Goal: Communication & Community: Answer question/provide support

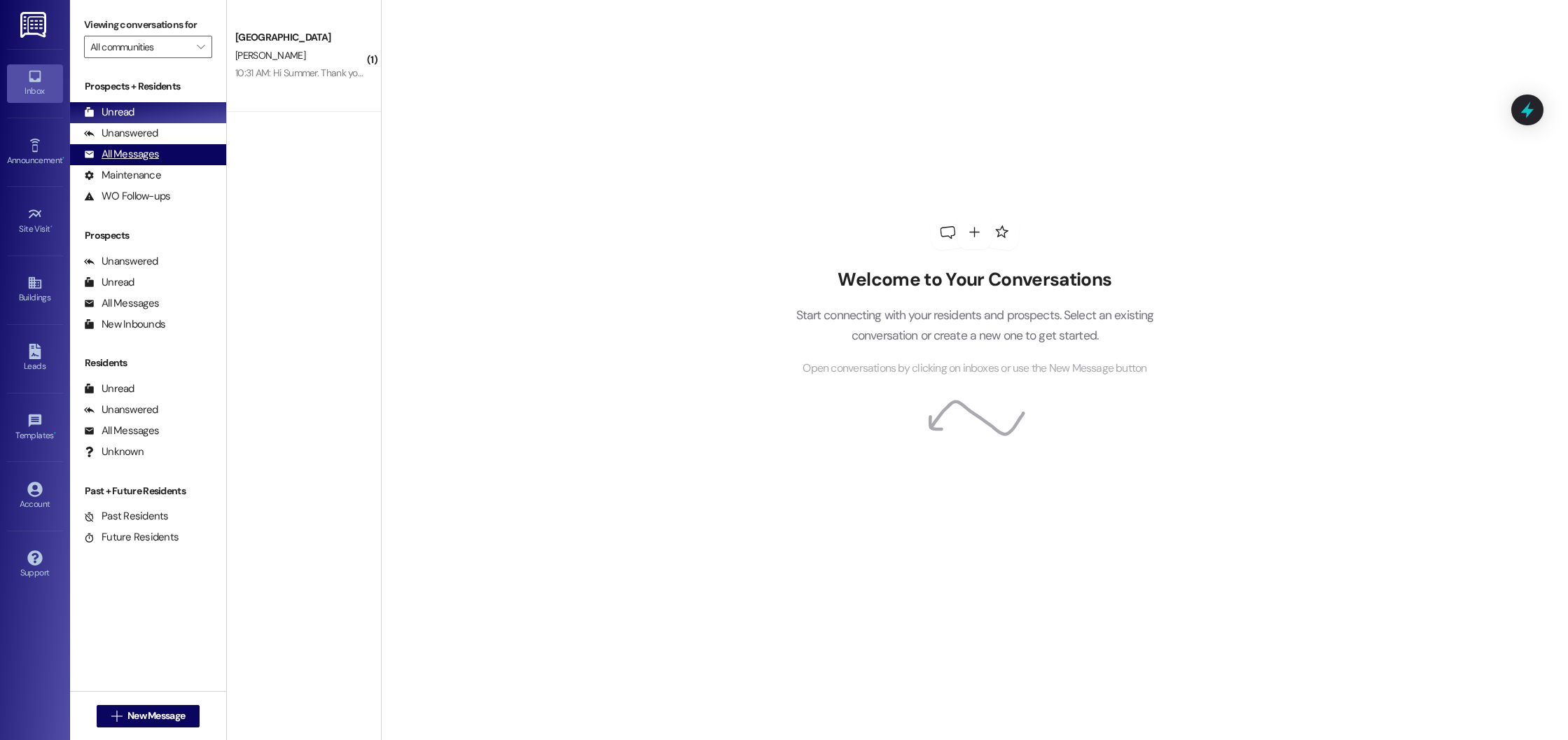
click at [131, 153] on div "All Messages" at bounding box center [122, 155] width 75 height 15
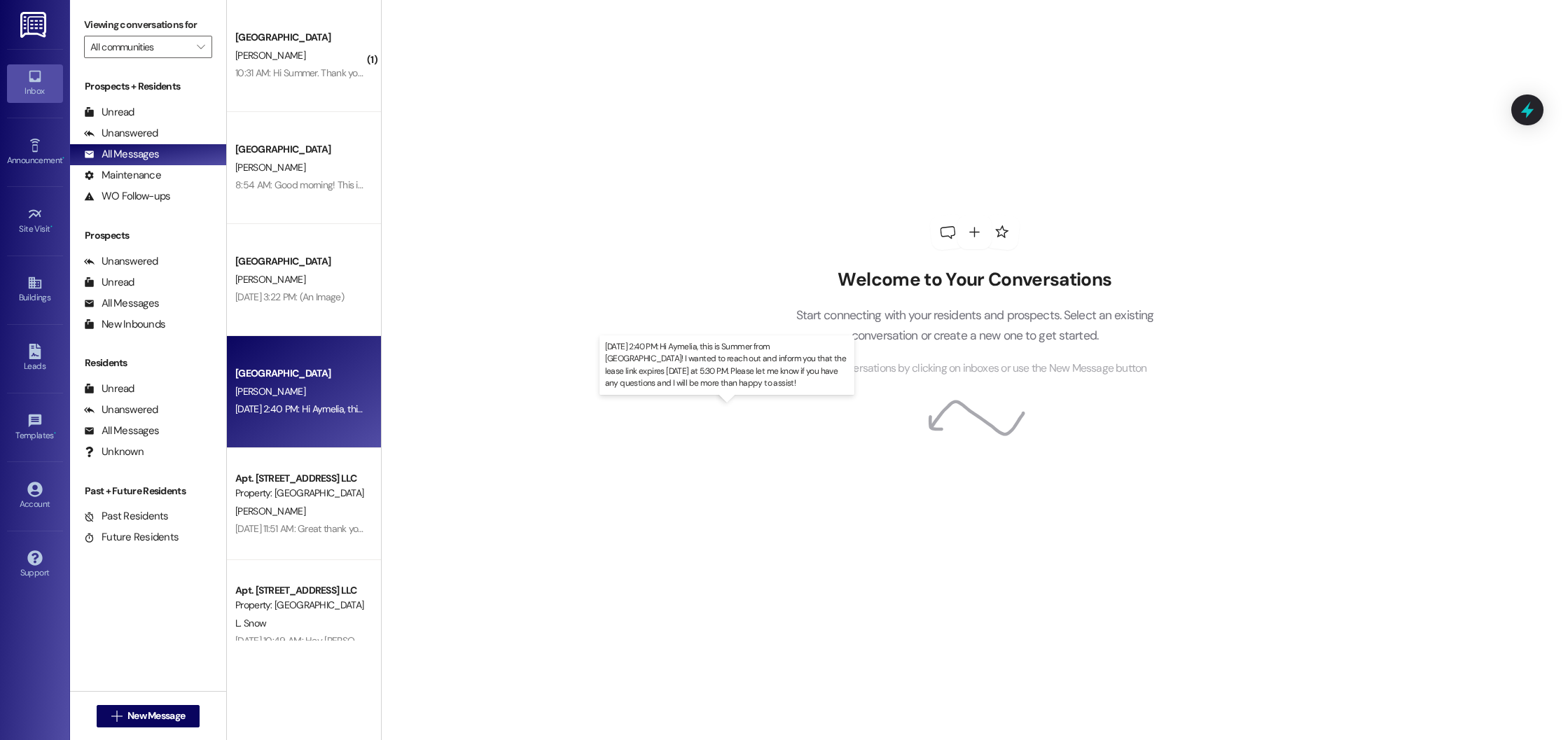
click at [305, 407] on div "[DATE] 2:40 PM: Hi Aymelia, this is Summer from [GEOGRAPHIC_DATA]! I wanted to …" at bounding box center [720, 409] width 968 height 13
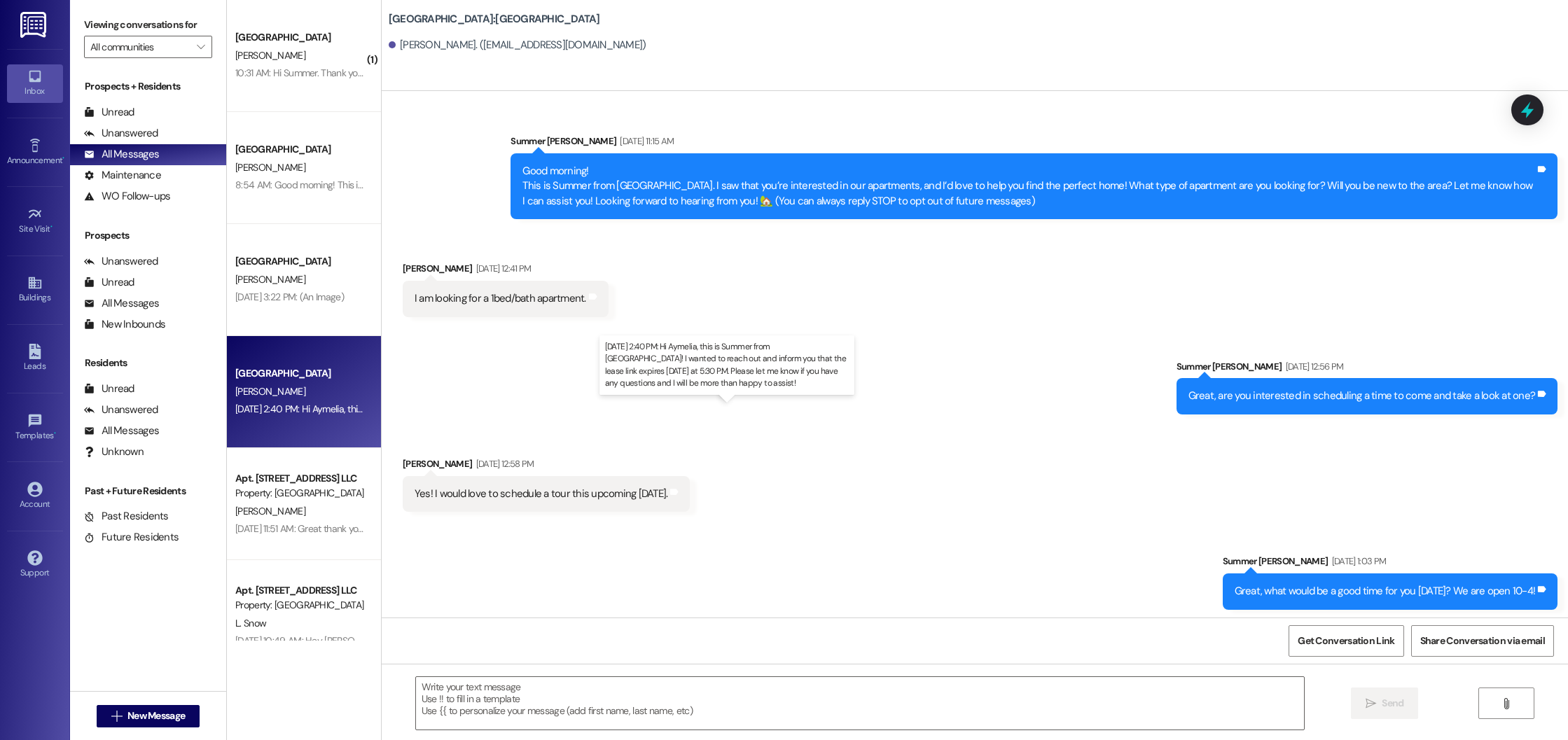
scroll to position [3834, 0]
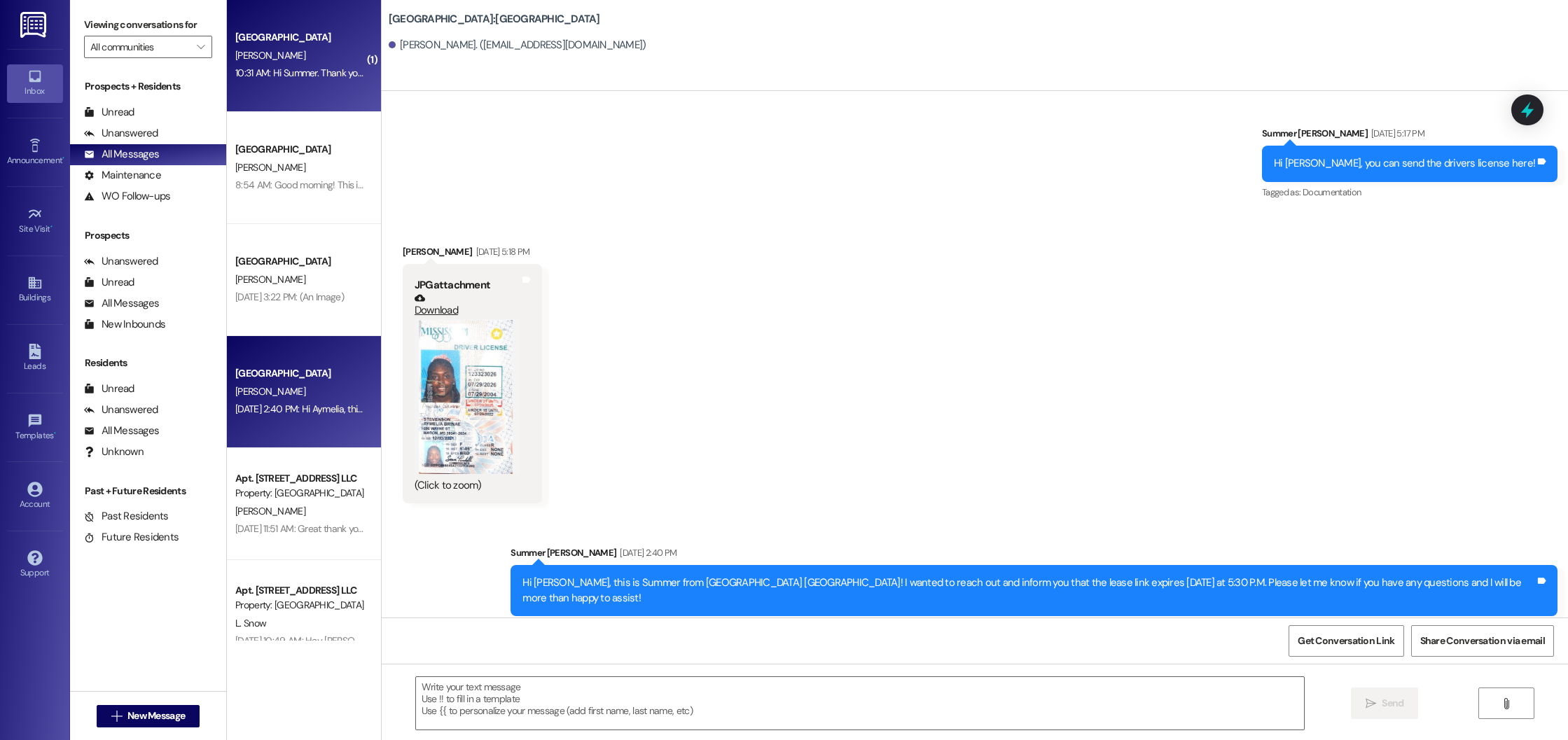
click at [263, 90] on div "Beacon Place Northport Prospect C. Williams 10:31 AM: Hi Summer. Thank you for …" at bounding box center [303, 56] width 154 height 112
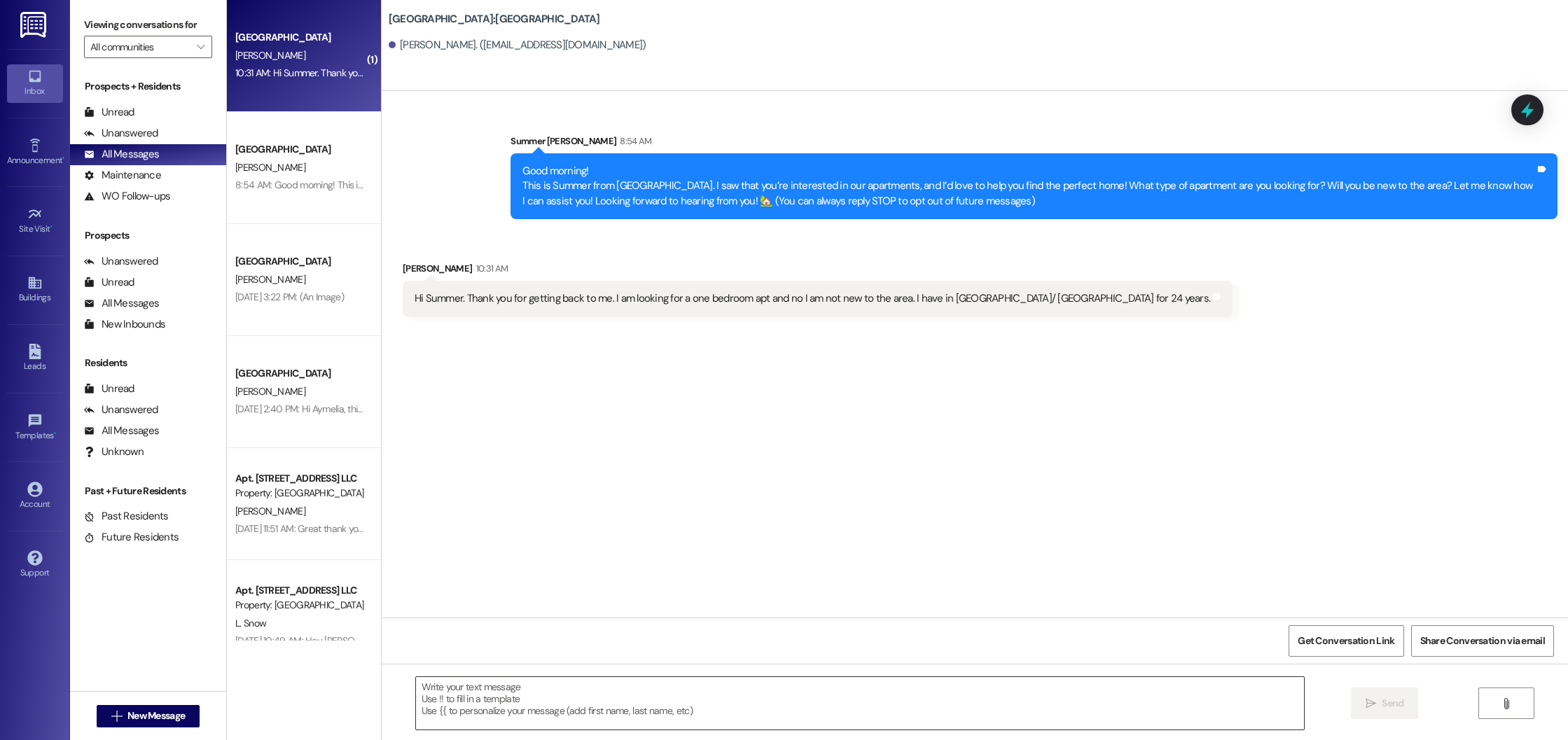
click at [475, 702] on textarea at bounding box center [860, 703] width 889 height 53
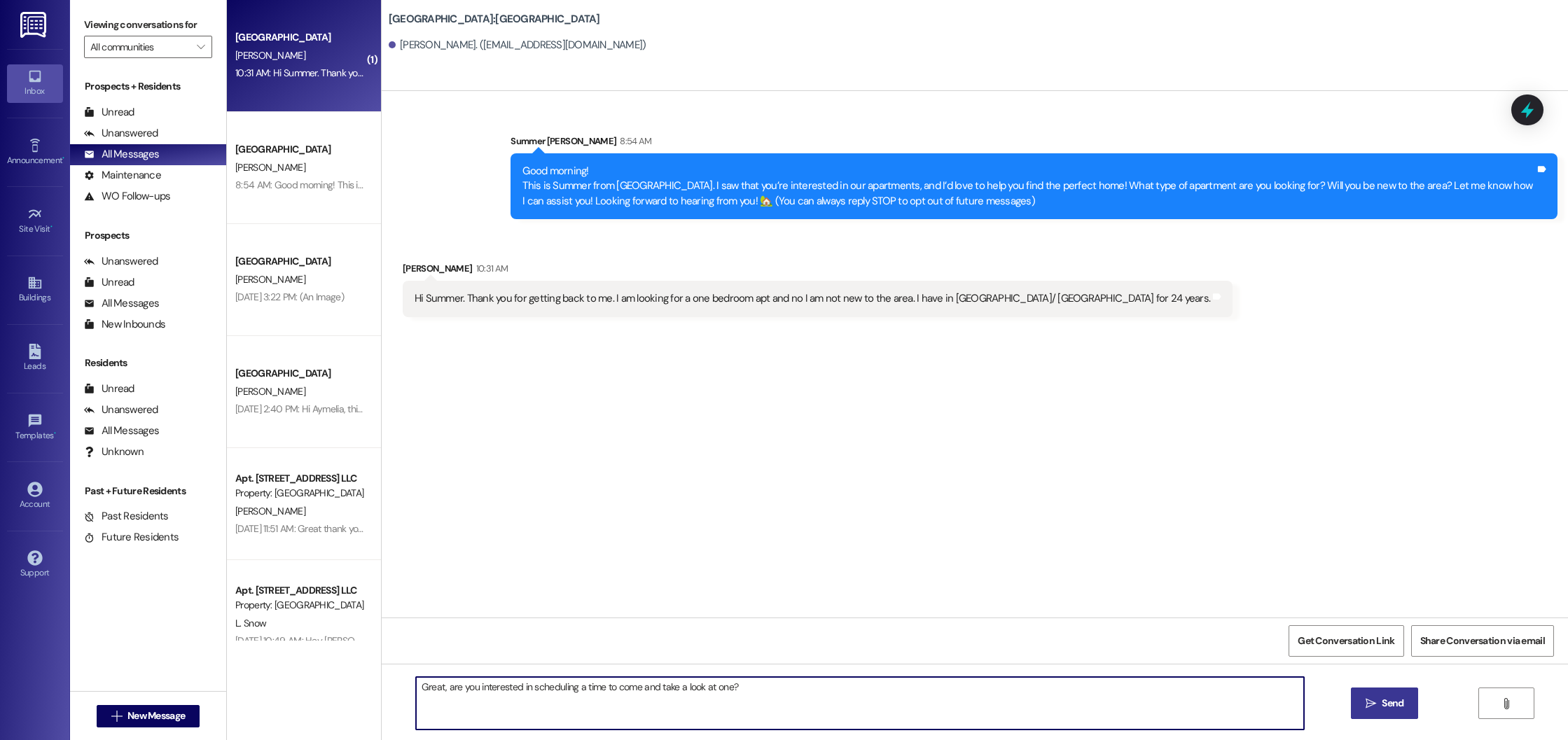
type textarea "Great, are you interested in scheduling a time to come and take a look at one?"
click at [1368, 708] on icon "" at bounding box center [1371, 703] width 11 height 11
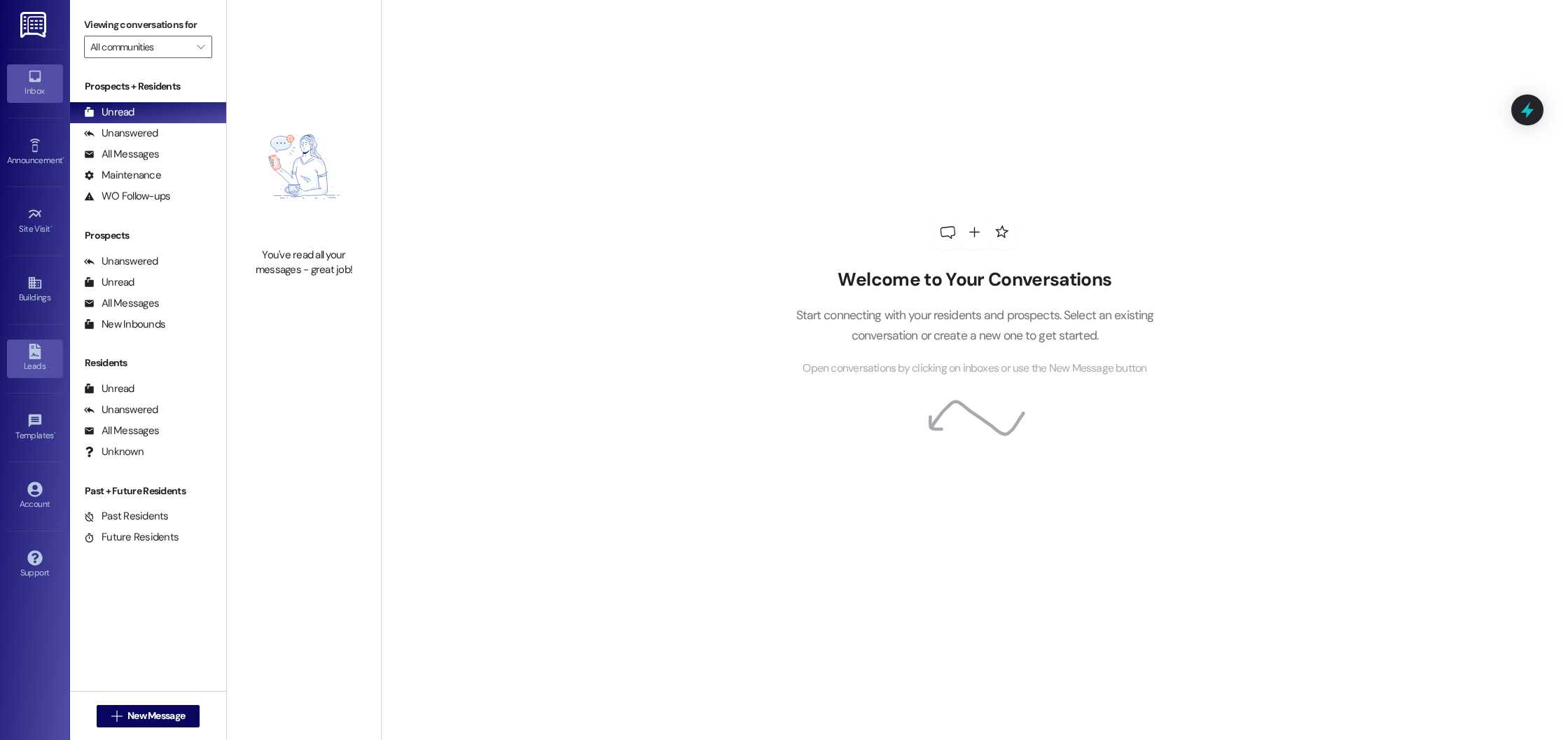
click at [19, 354] on link "Leads" at bounding box center [35, 359] width 56 height 38
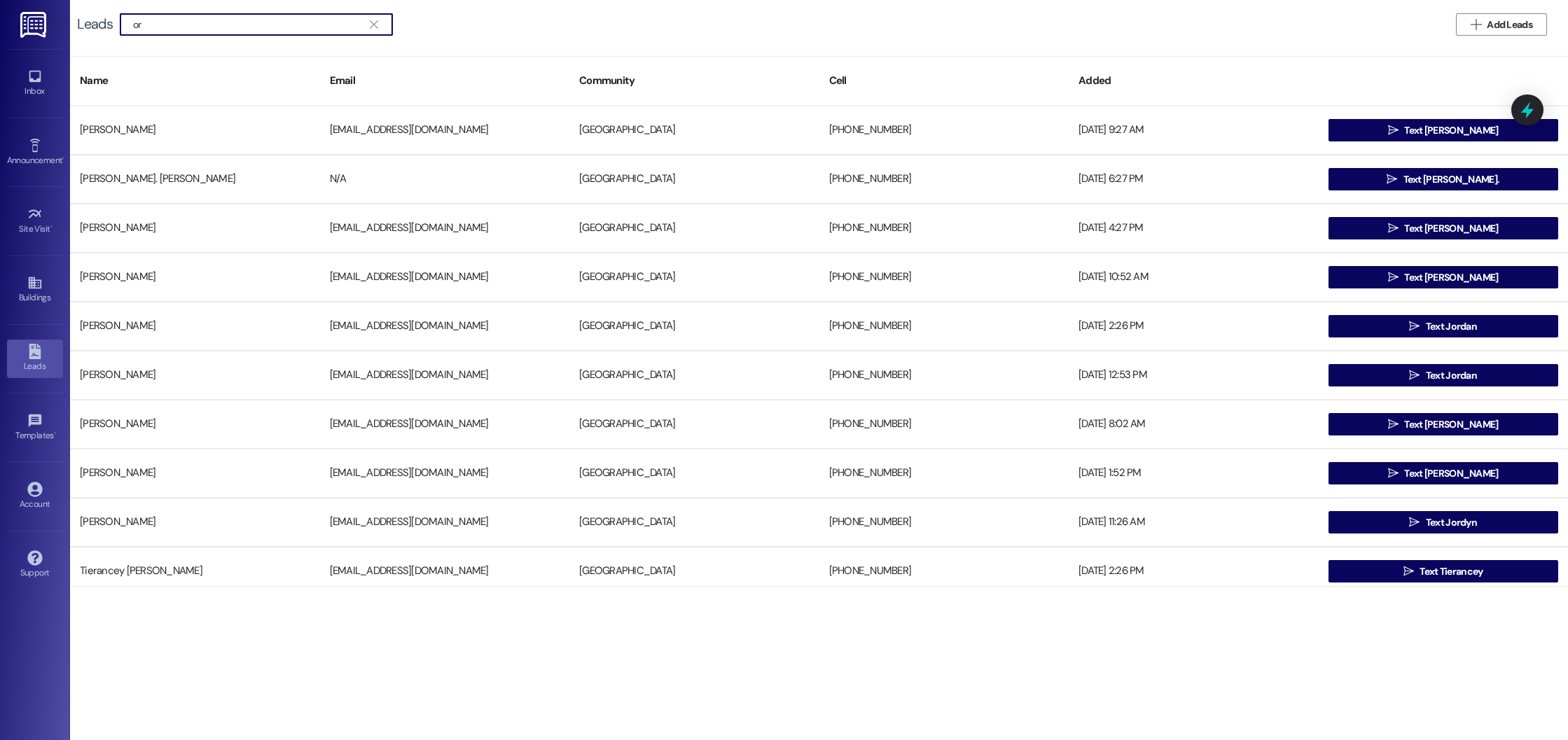
type input "o"
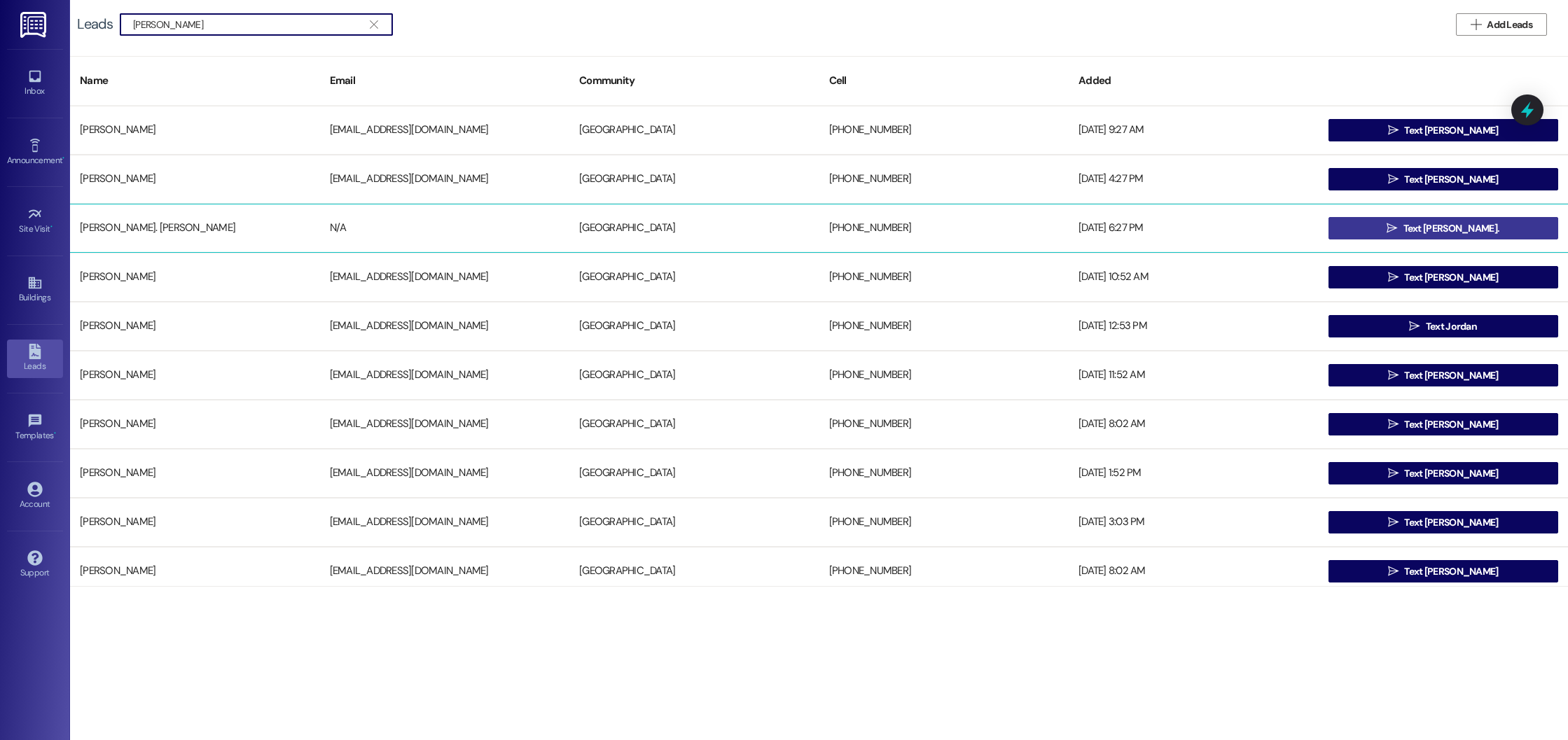
type input "morgan"
click at [1432, 236] on span " Text Morgan." at bounding box center [1443, 228] width 119 height 21
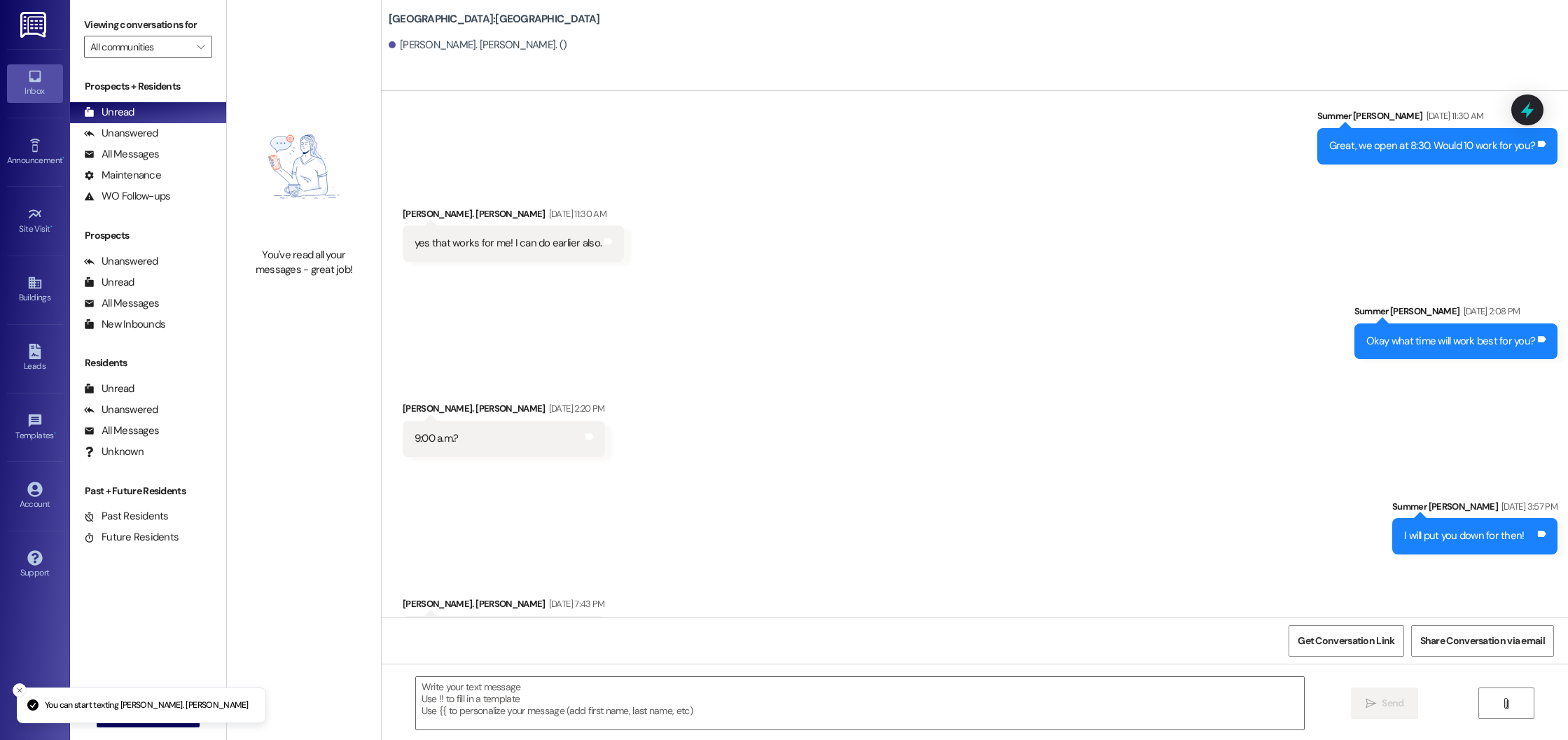
scroll to position [794, 0]
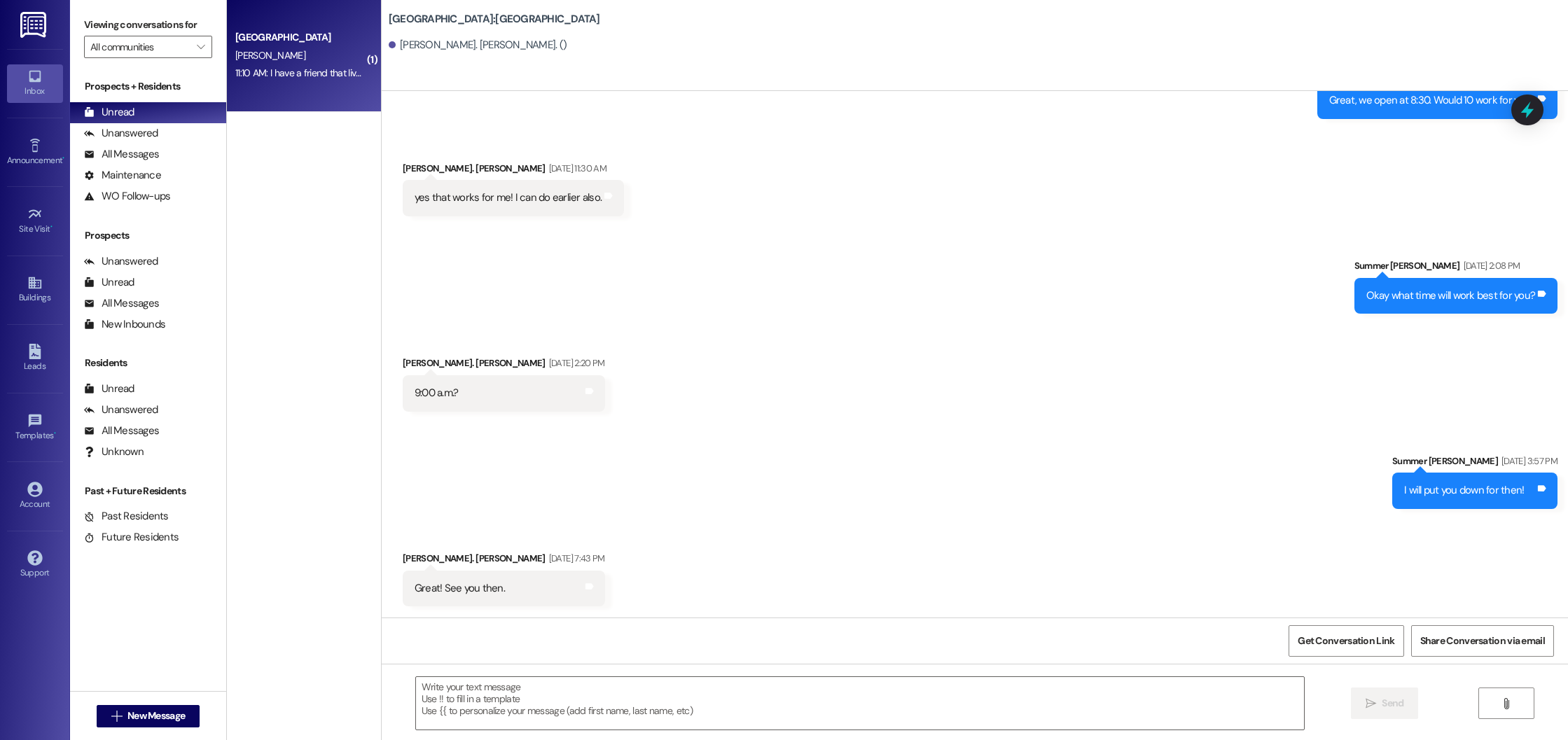
click at [284, 71] on div "11:10 AM: I have a friend that lives there so I have already seen the inside. I…" at bounding box center [444, 73] width 416 height 13
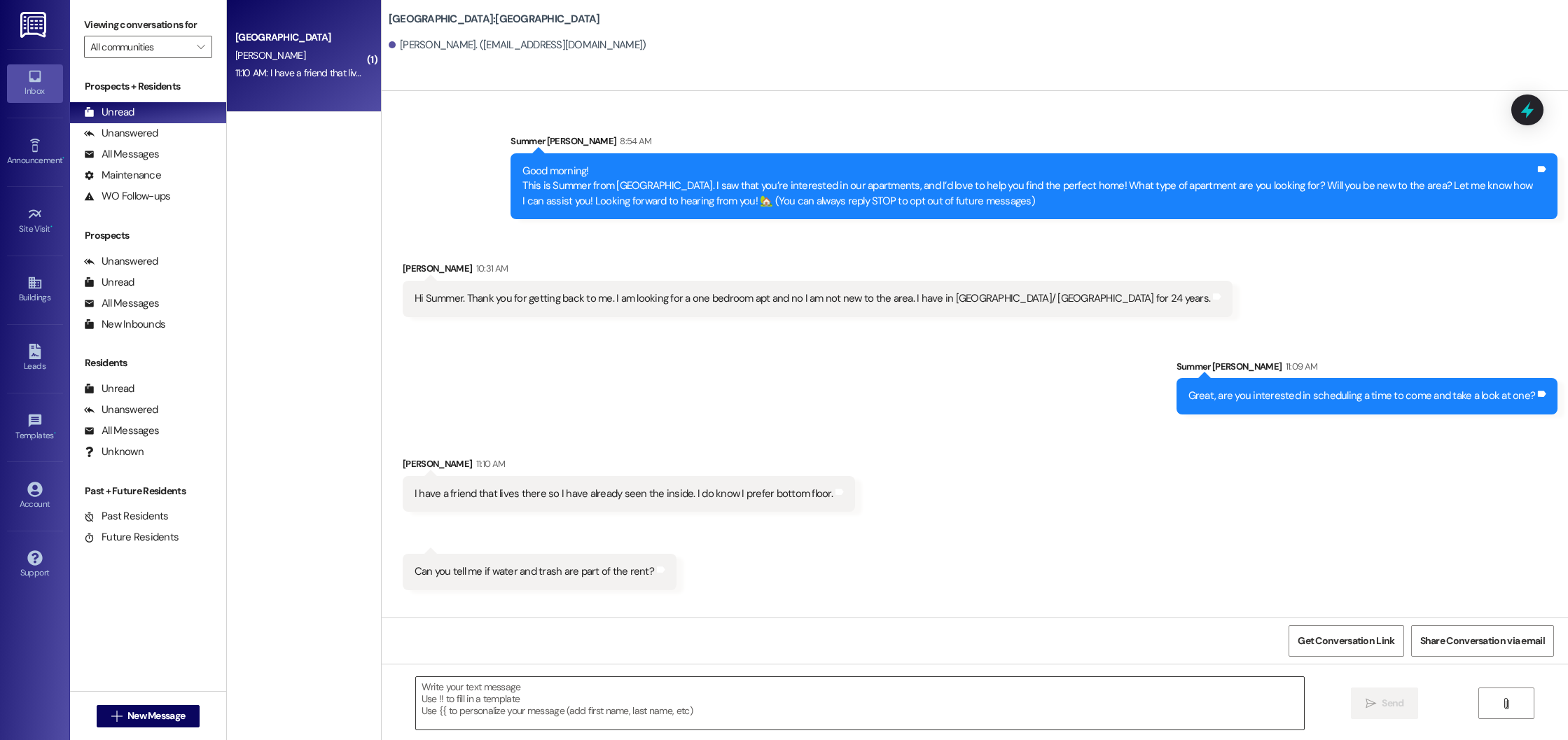
click at [549, 720] on textarea at bounding box center [860, 703] width 889 height 53
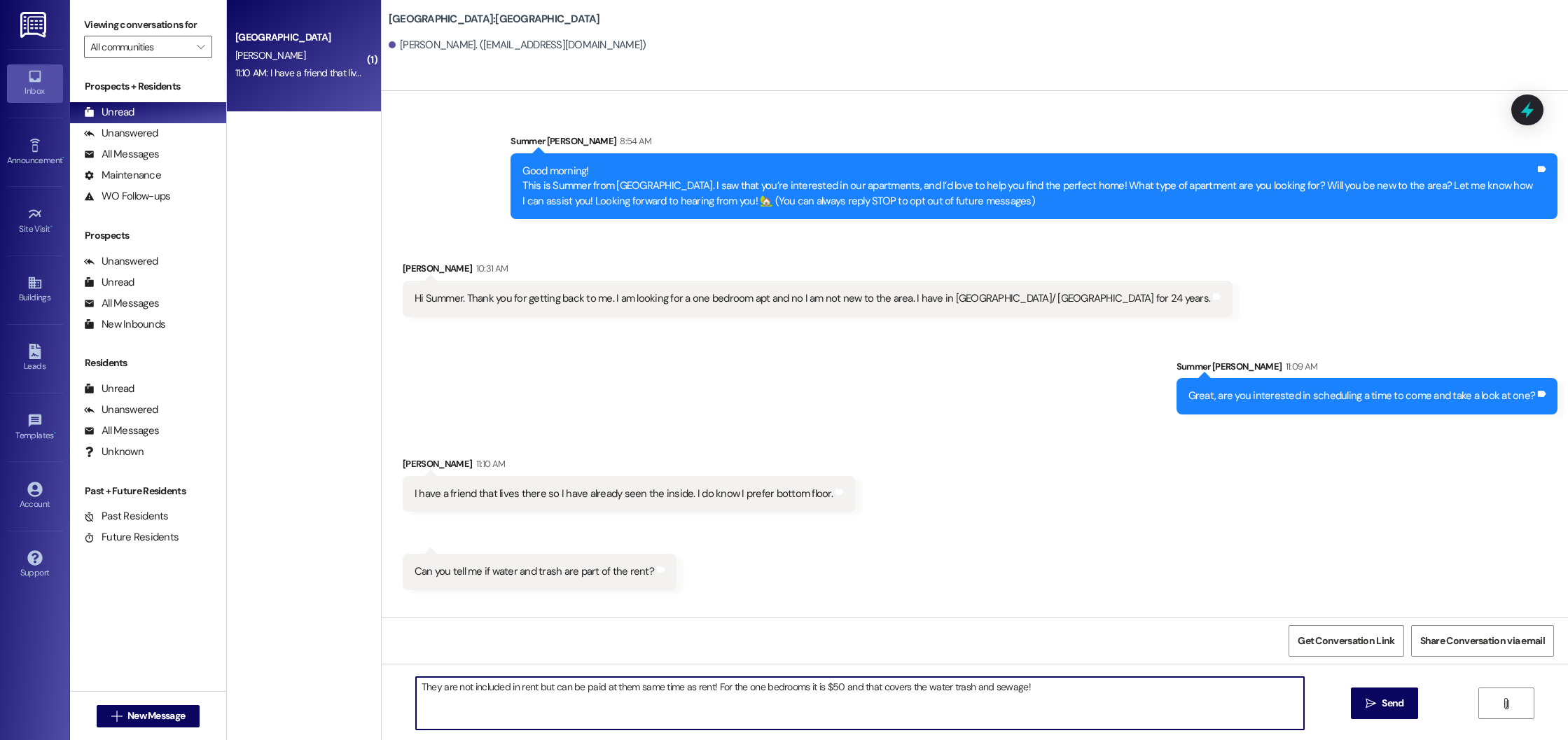
click at [937, 687] on textarea "They are not included in rent but can be paid at them same time as rent! For th…" at bounding box center [860, 703] width 889 height 53
type textarea "They are not included in rent but can be paid at them same time as rent! For th…"
click at [1380, 708] on span "Send" at bounding box center [1393, 704] width 27 height 15
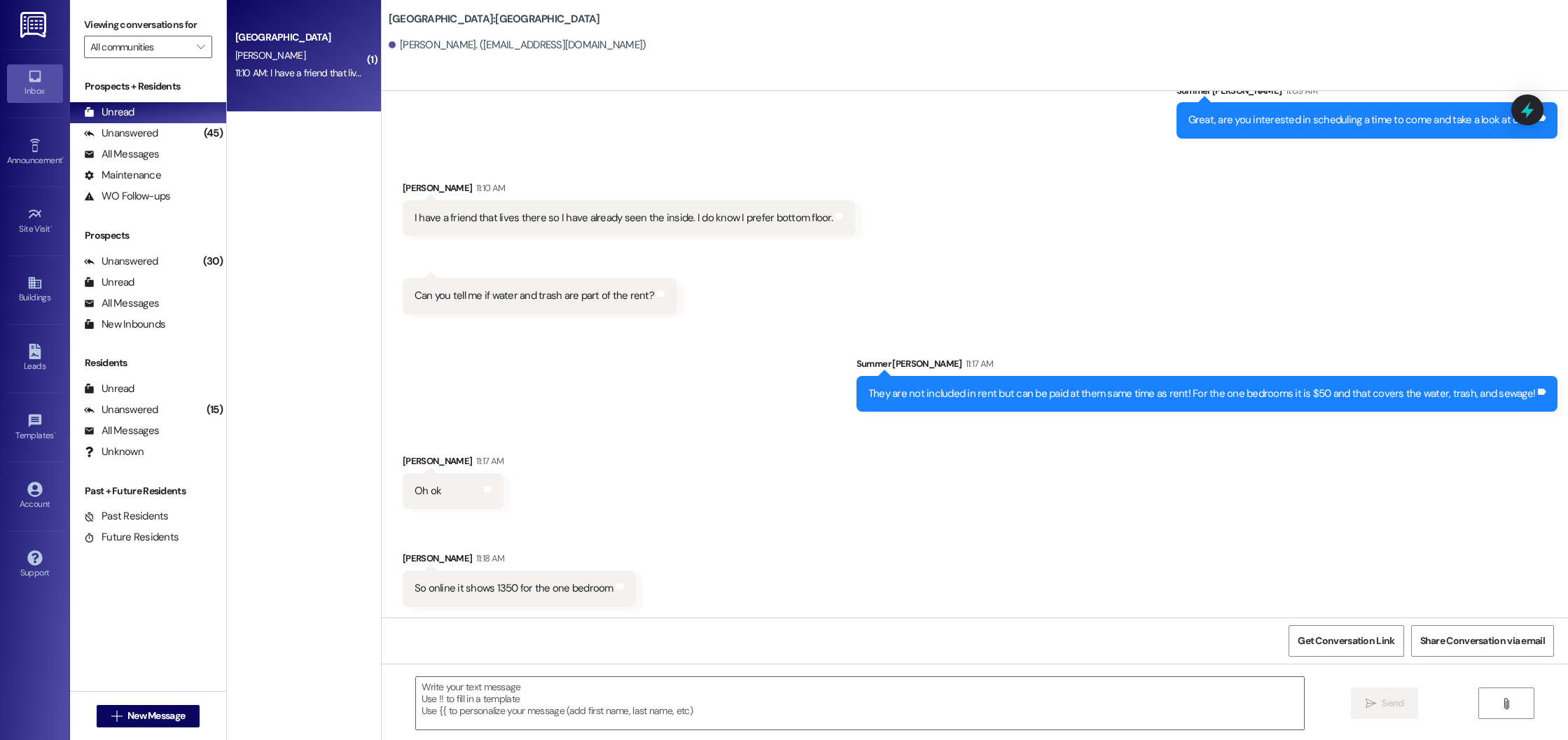
scroll to position [374, 0]
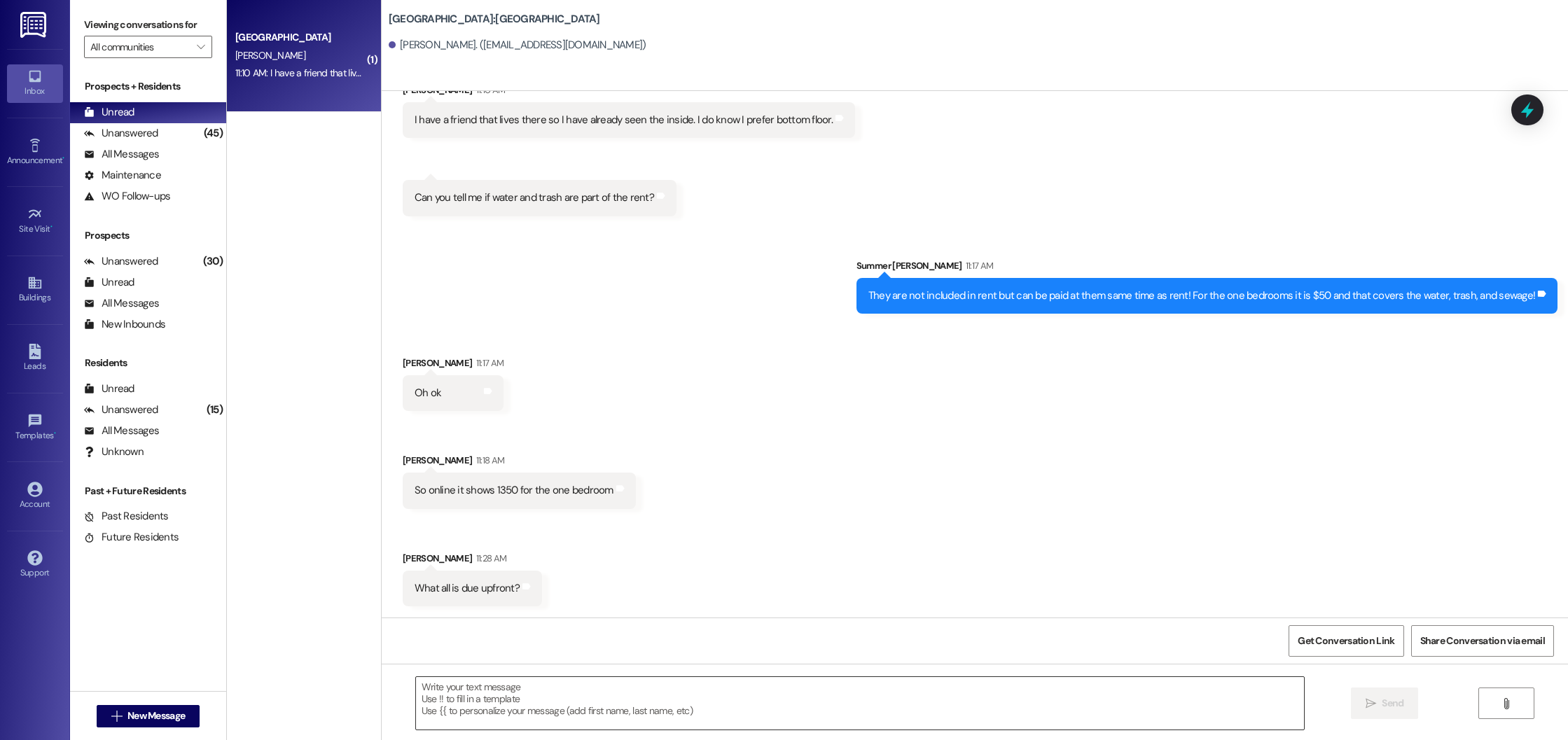
click at [489, 712] on textarea at bounding box center [860, 703] width 889 height 53
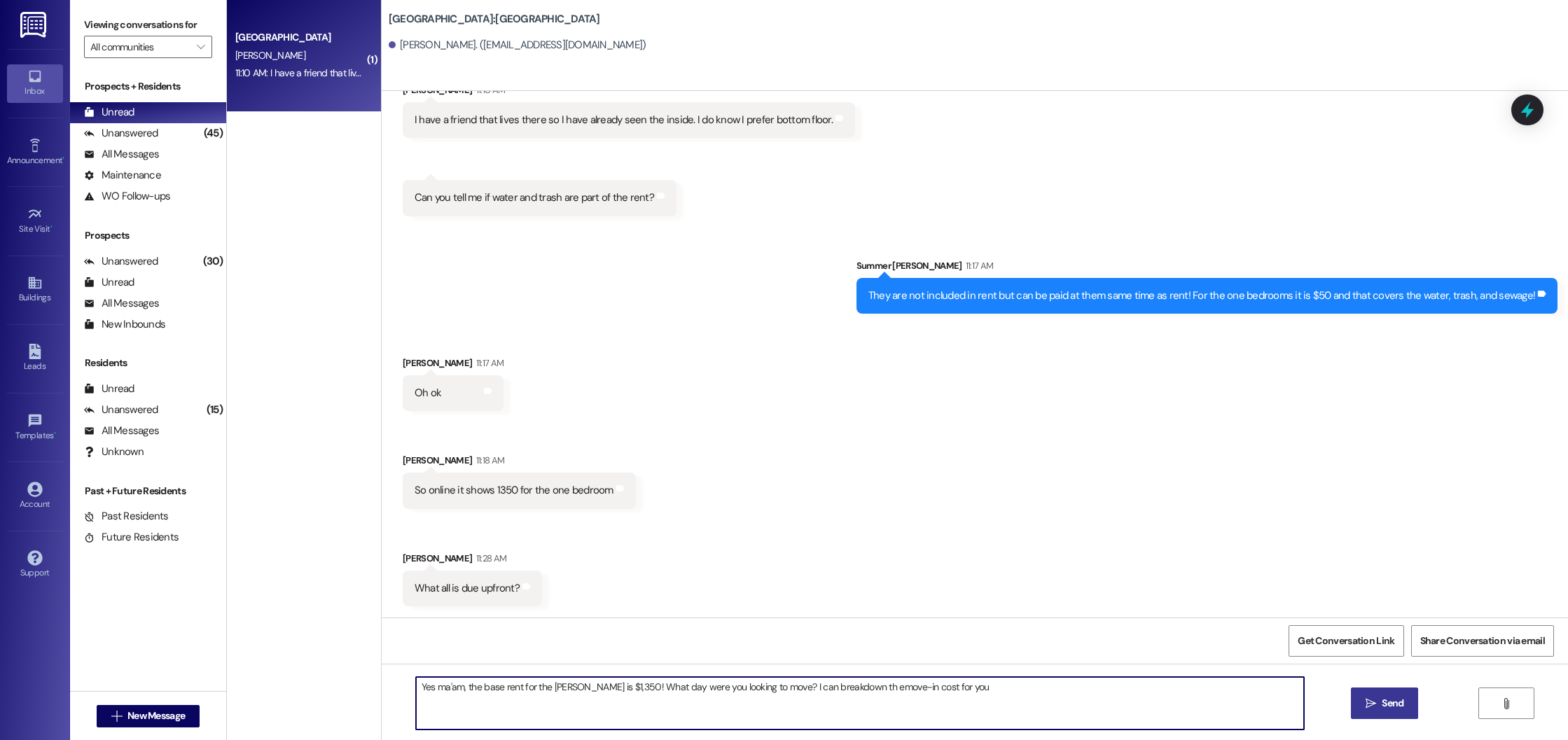
click at [772, 687] on textarea "Yes ma'am, the base rent for the Anderson is $1,350! What day were you looking …" at bounding box center [860, 703] width 889 height 53
click at [949, 688] on textarea "Yes ma'am, the base rent for the Anderson is $1,350! What day were you looking …" at bounding box center [860, 703] width 889 height 53
click at [1107, 693] on textarea "Yes ma'am, the base rent for the Anderson is $1,350! What day were you looking …" at bounding box center [860, 703] width 889 height 53
type textarea "Yes ma'am, the base rent for the Anderson is $1,350! What day were you looking …"
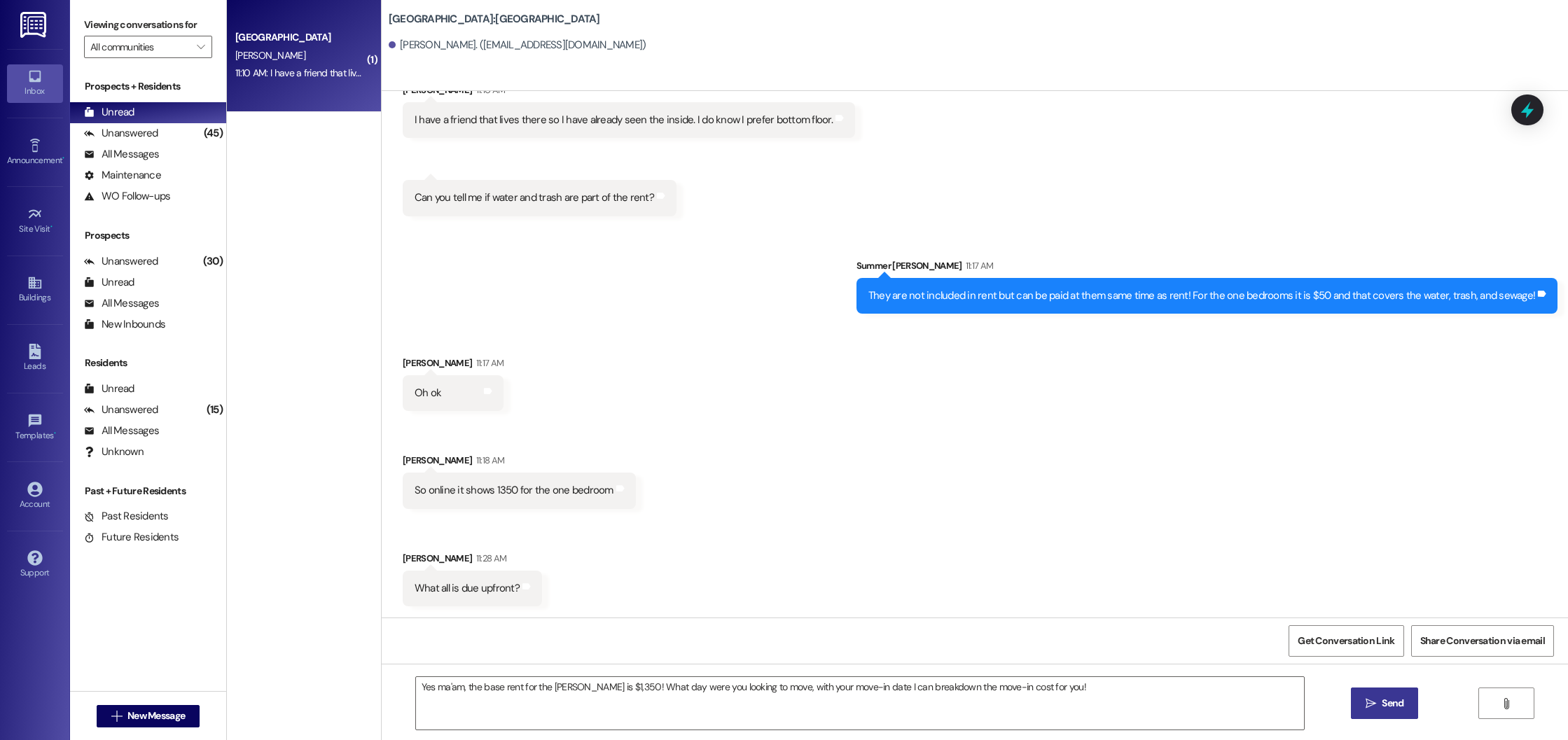
click at [1390, 711] on button " Send" at bounding box center [1385, 703] width 68 height 32
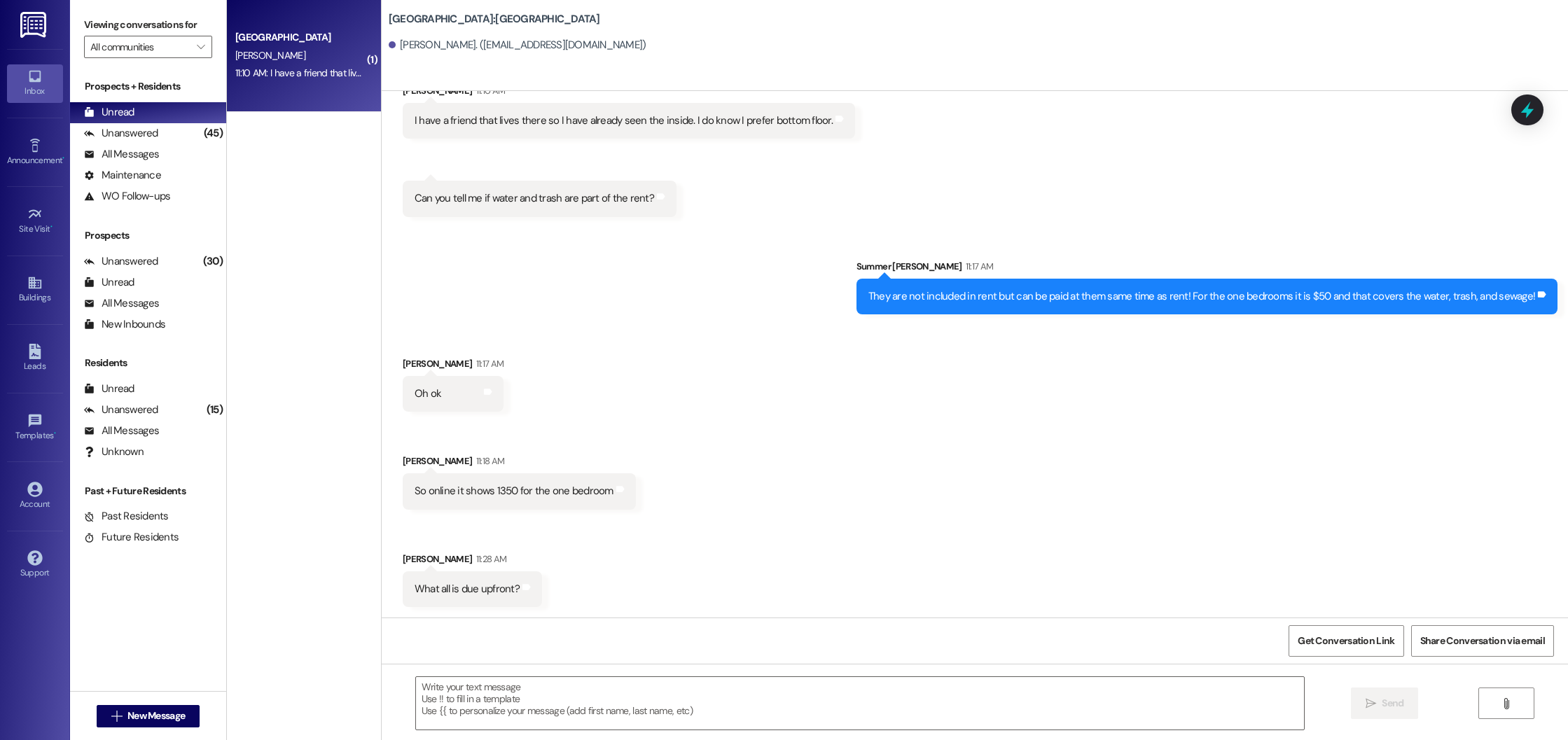
scroll to position [471, 0]
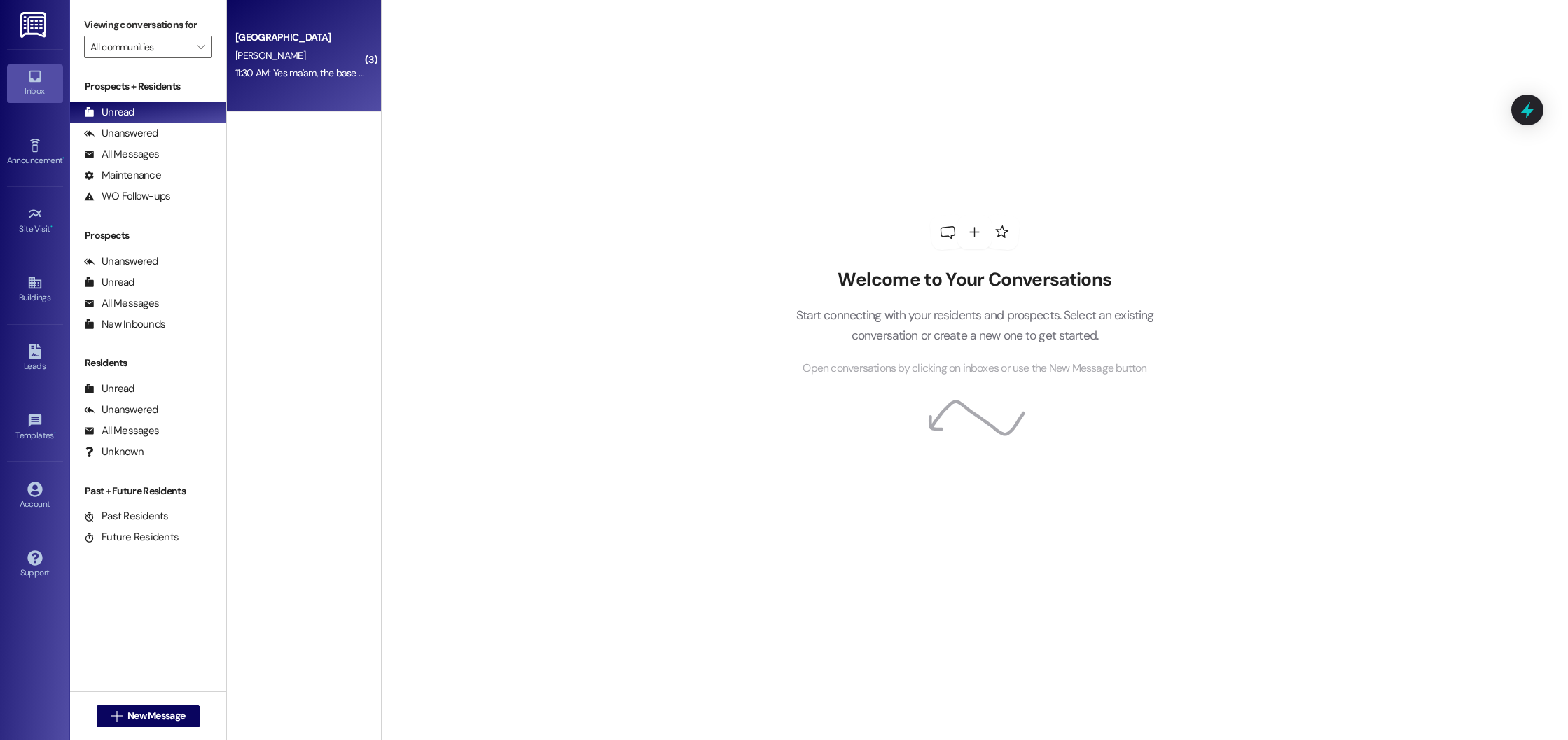
click at [295, 47] on div "[PERSON_NAME]" at bounding box center [300, 56] width 132 height 17
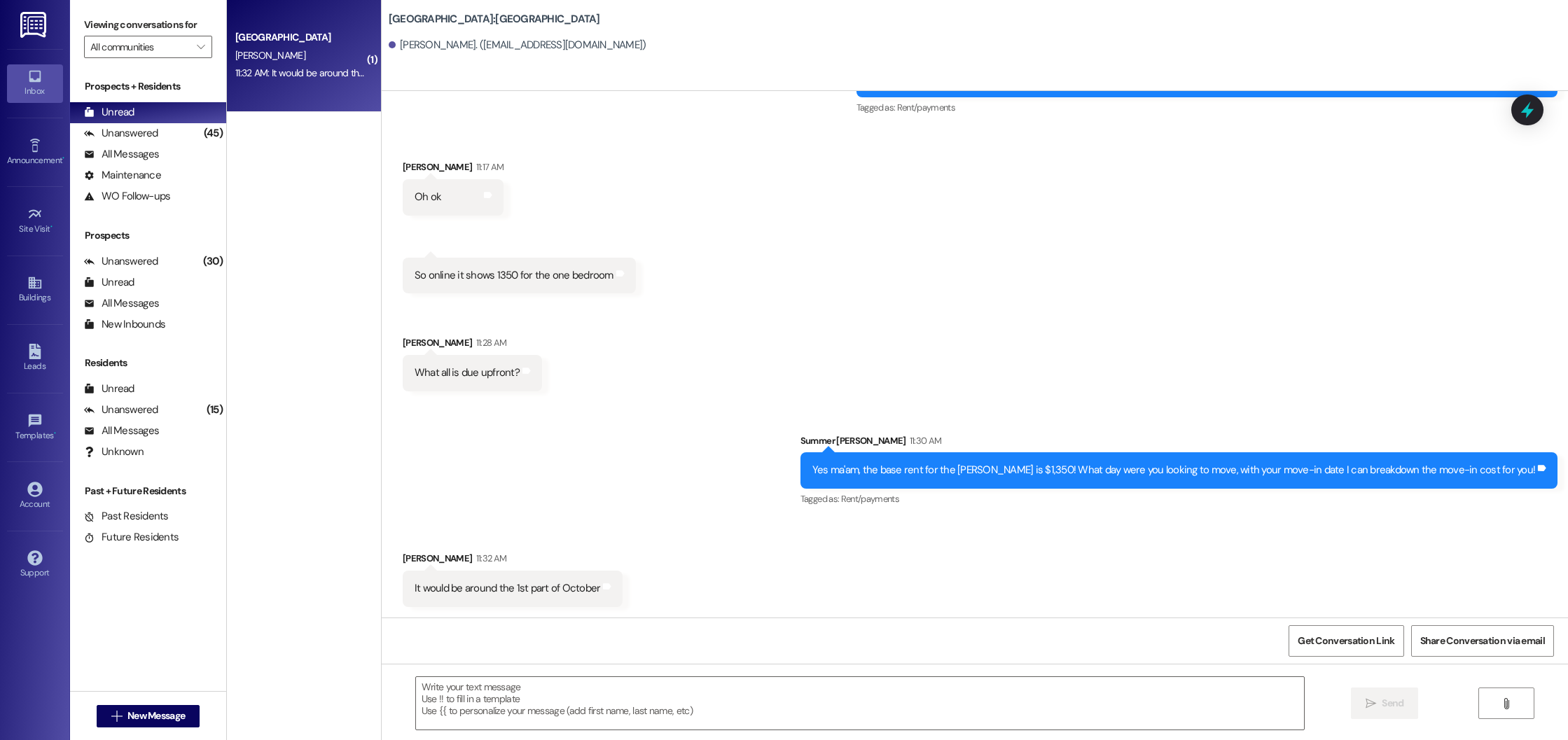
scroll to position [591, 0]
click at [567, 693] on textarea at bounding box center [860, 703] width 889 height 53
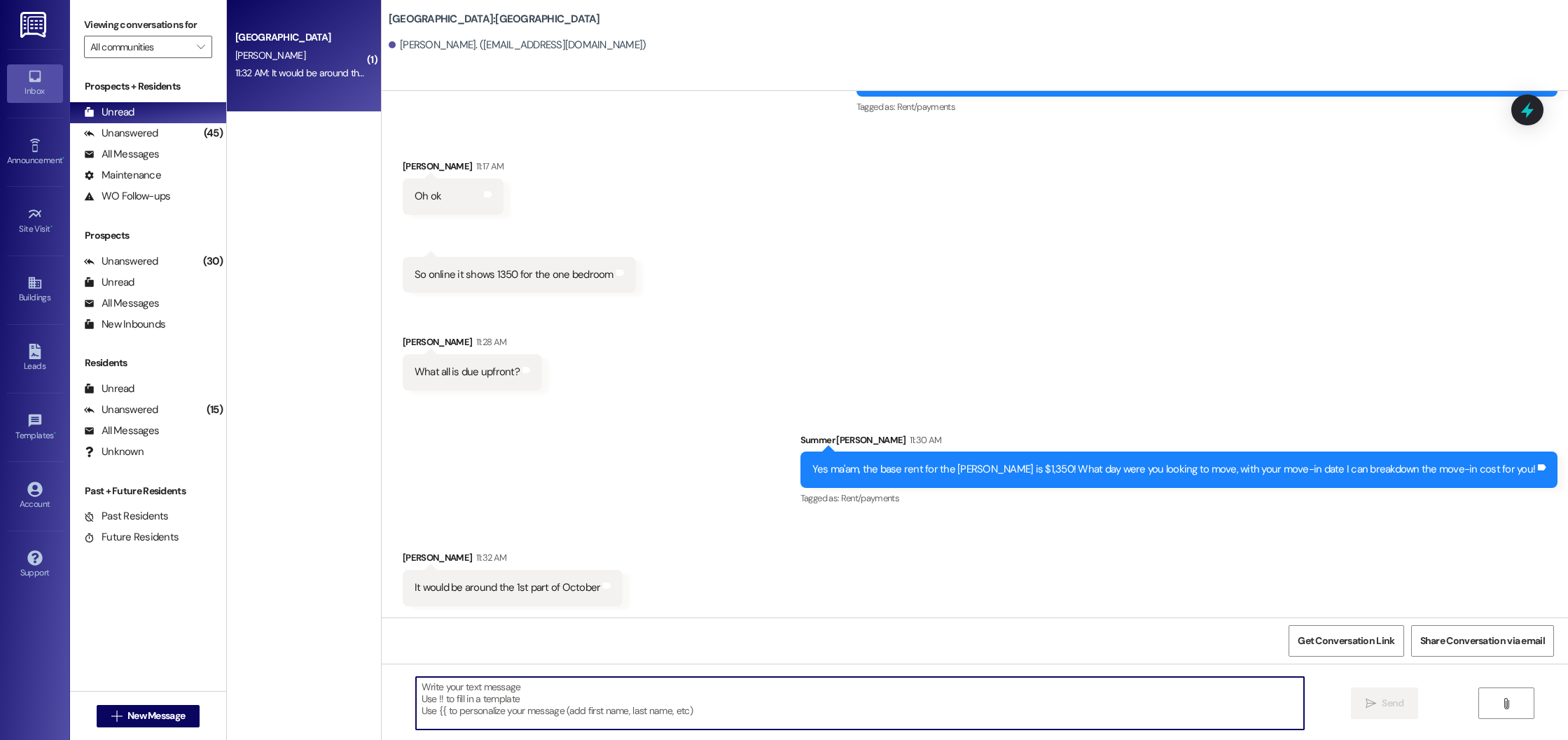
type textarea "G"
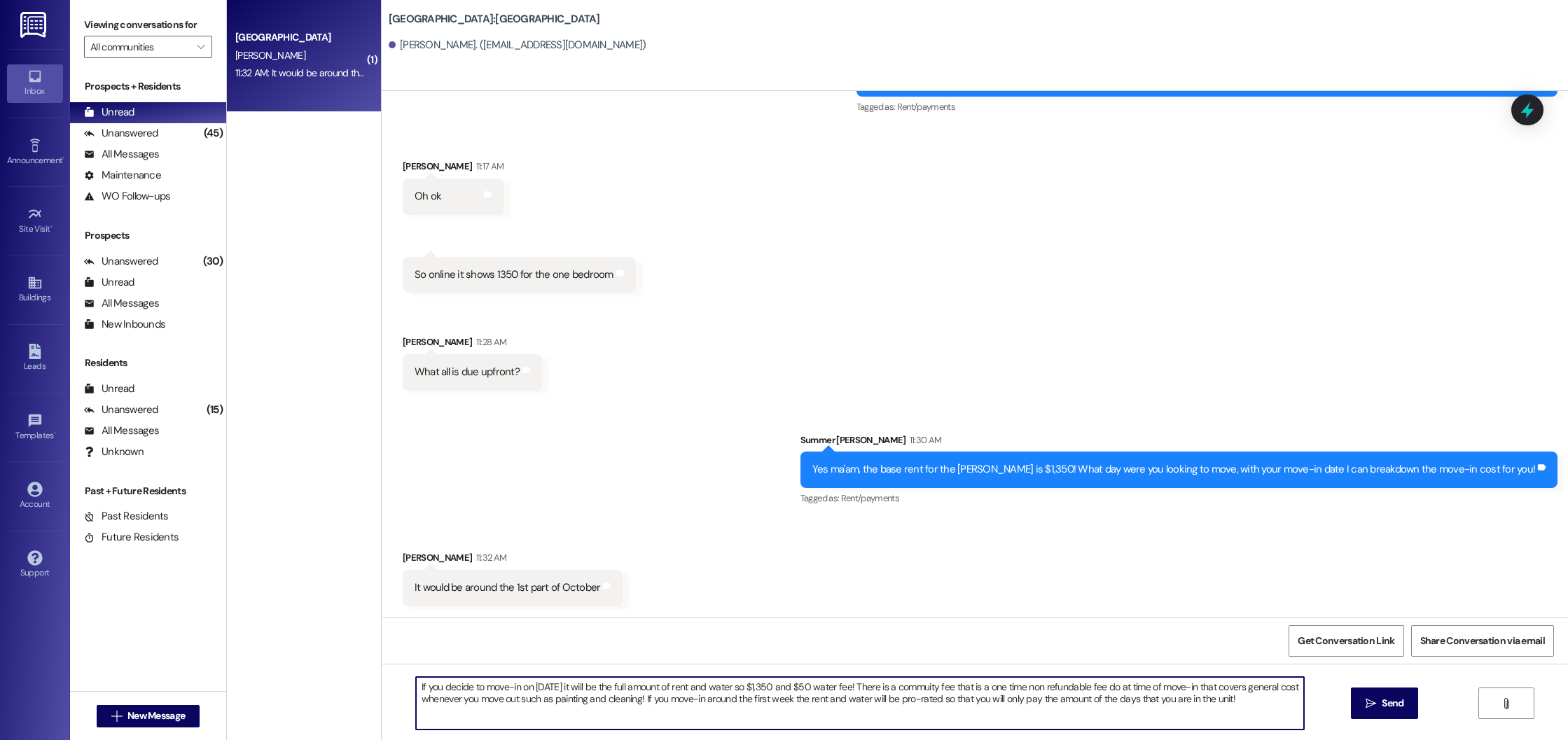
click at [922, 687] on textarea "If you decide to move-in on October 1st it will be the full amount of rent and …" at bounding box center [860, 703] width 889 height 53
click at [904, 687] on textarea "If you decide to move-in on October 1st it will be the full amount of rent and …" at bounding box center [860, 703] width 889 height 53
click at [1154, 687] on textarea "If you decide to move-in on October 1st it will be the full amount of rent and …" at bounding box center [860, 703] width 889 height 53
drag, startPoint x: 1282, startPoint y: 706, endPoint x: 502, endPoint y: 684, distance: 780.3
click at [502, 684] on textarea "If you decide to move-in on October 1st it will be the full amount of rent and …" at bounding box center [860, 703] width 889 height 53
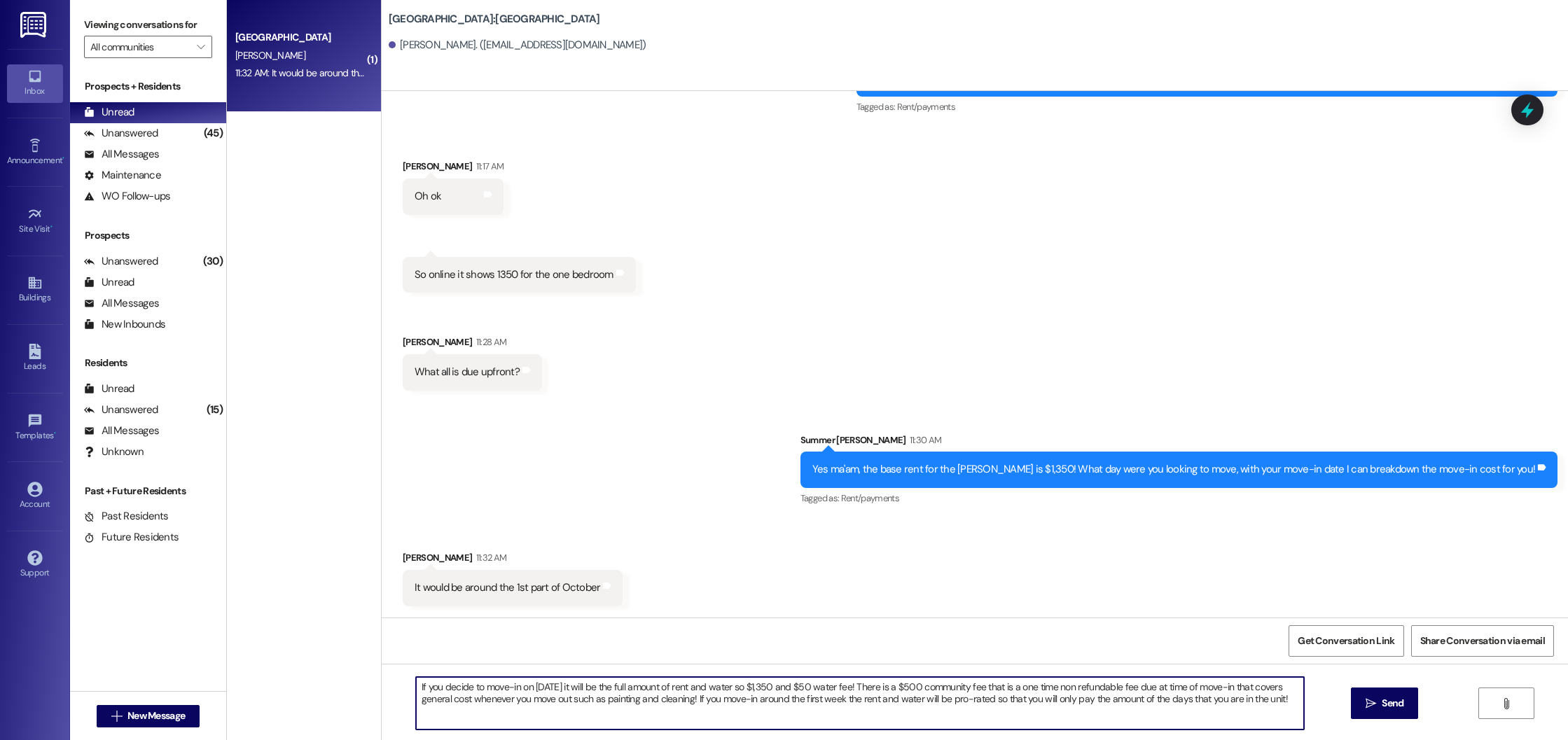
click at [1274, 708] on textarea "If you decide to move-in on October 1st it will be the full amount of rent and …" at bounding box center [860, 703] width 889 height 53
drag, startPoint x: 1265, startPoint y: 705, endPoint x: 407, endPoint y: 669, distance: 858.8
click at [407, 669] on div "If you decide to move-in on October 1st it will be the full amount of rent and …" at bounding box center [975, 717] width 1187 height 105
paste textarea "choose to move in on October 1st, the total move-in cost will be $1,350 for ren…"
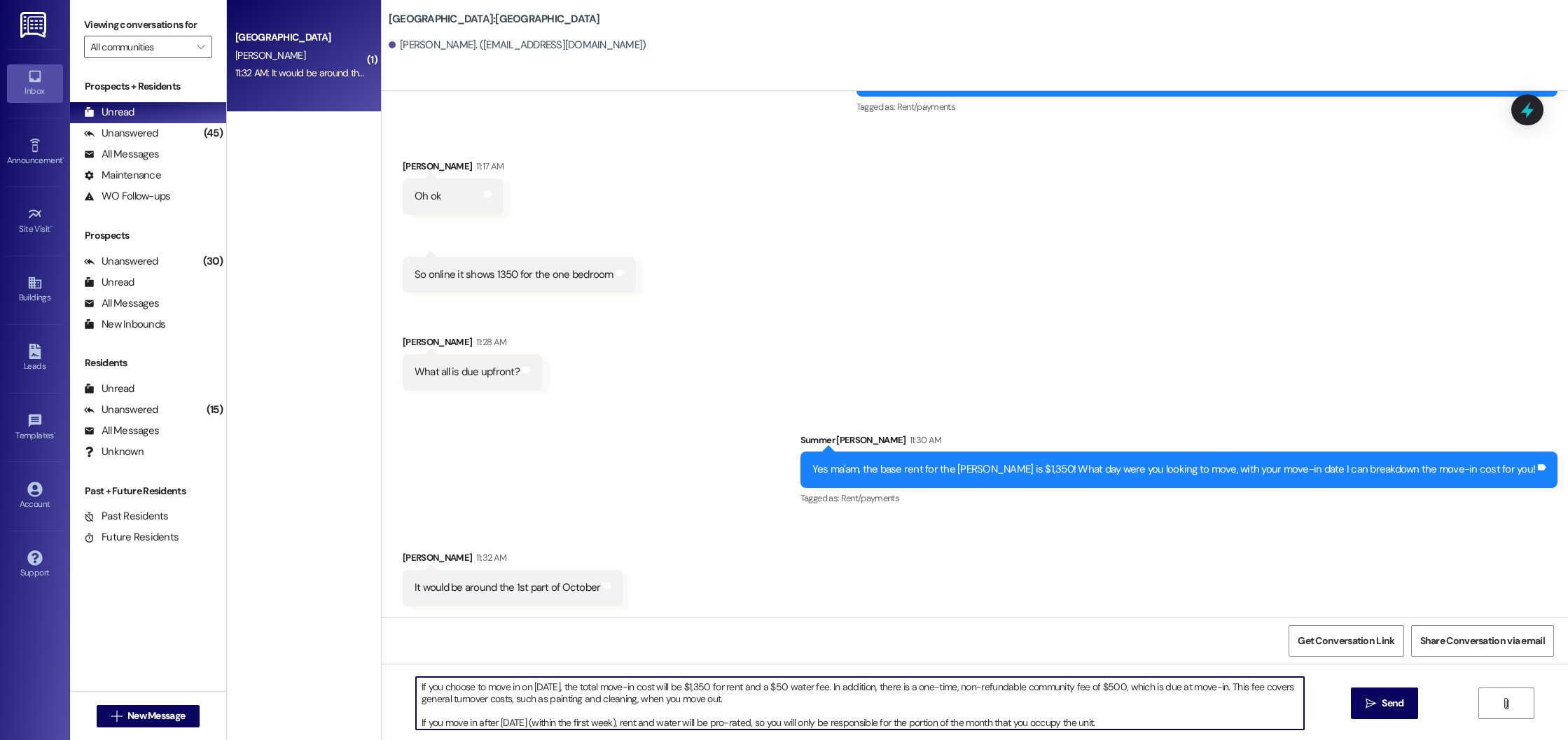
click at [416, 721] on textarea "If you choose to move in on October 1st, the total move-in cost will be $1,350 …" at bounding box center [860, 703] width 889 height 53
type textarea "If you choose to move in on October 1st, the total move-in cost will be $1,350 …"
click at [1387, 705] on span "Send" at bounding box center [1392, 704] width 22 height 15
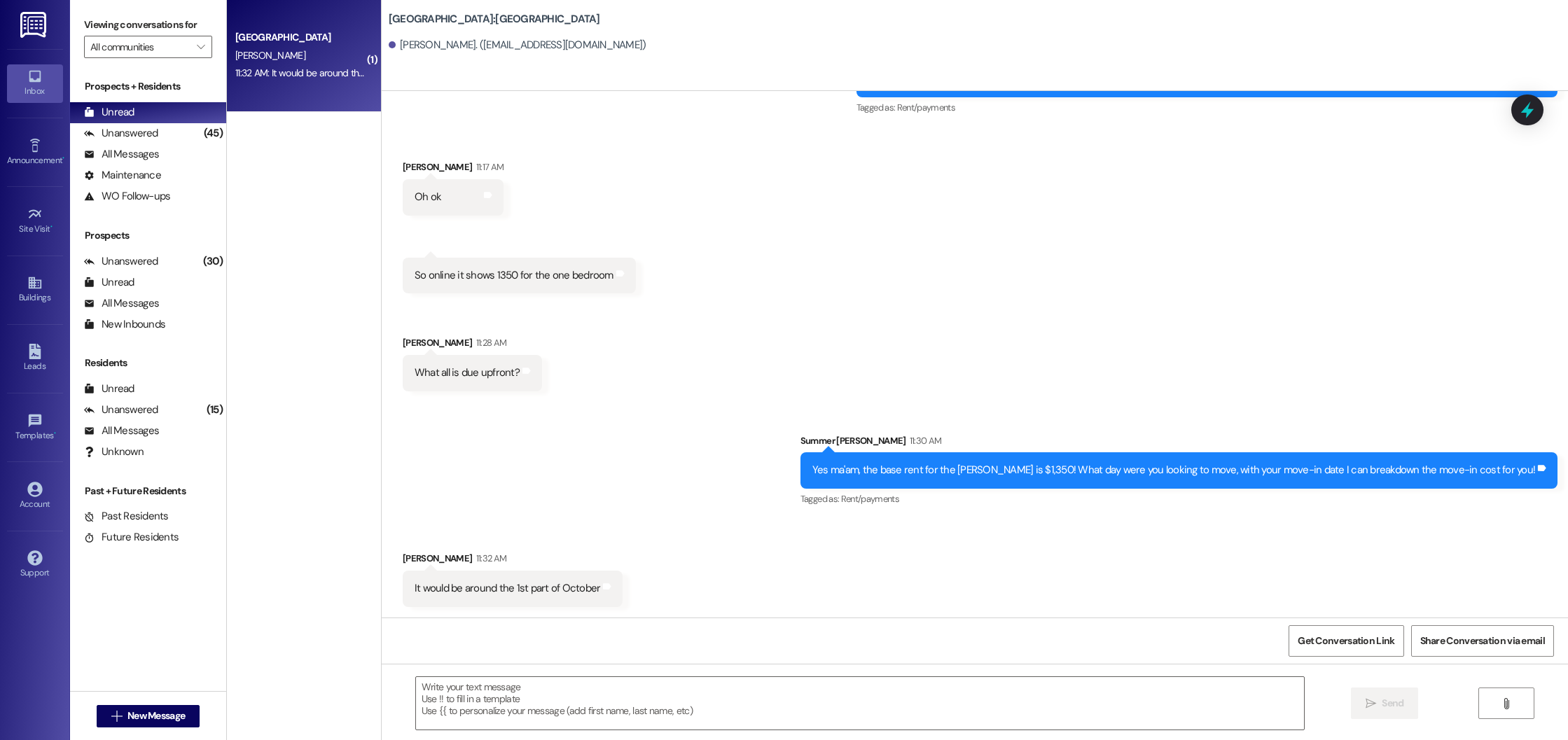
scroll to position [718, 0]
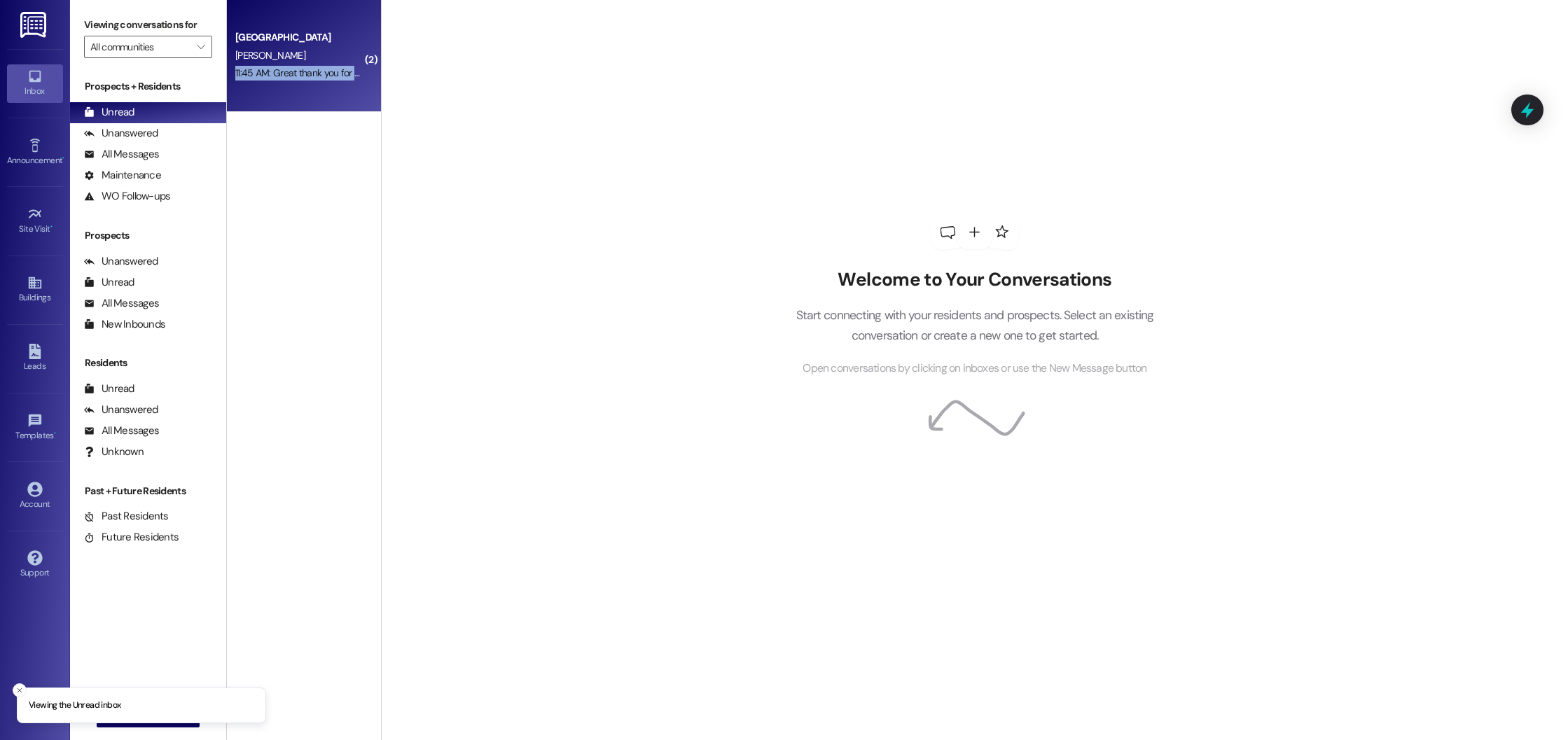
click at [344, 66] on div "11:45 AM: Great thank you for all the information. 11:45 AM: Great thank you fo…" at bounding box center [300, 73] width 132 height 17
click at [344, 67] on div "11:45 AM: Great thank you for all the information. 11:45 AM: Great thank you fo…" at bounding box center [332, 73] width 193 height 13
click at [321, 76] on div "11:45 AM: Great thank you for all the information. 11:45 AM: Great thank you fo…" at bounding box center [332, 73] width 193 height 13
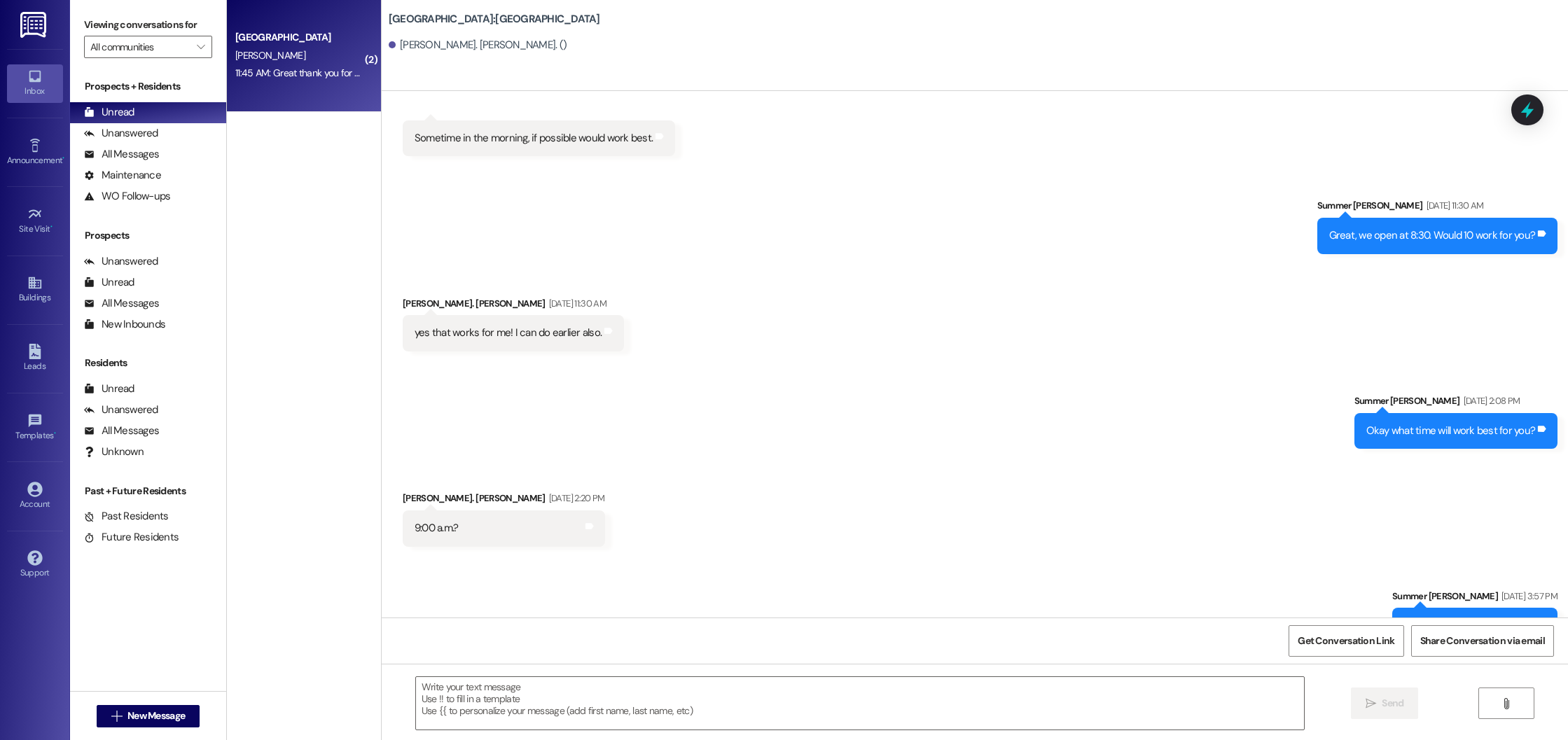
scroll to position [793, 0]
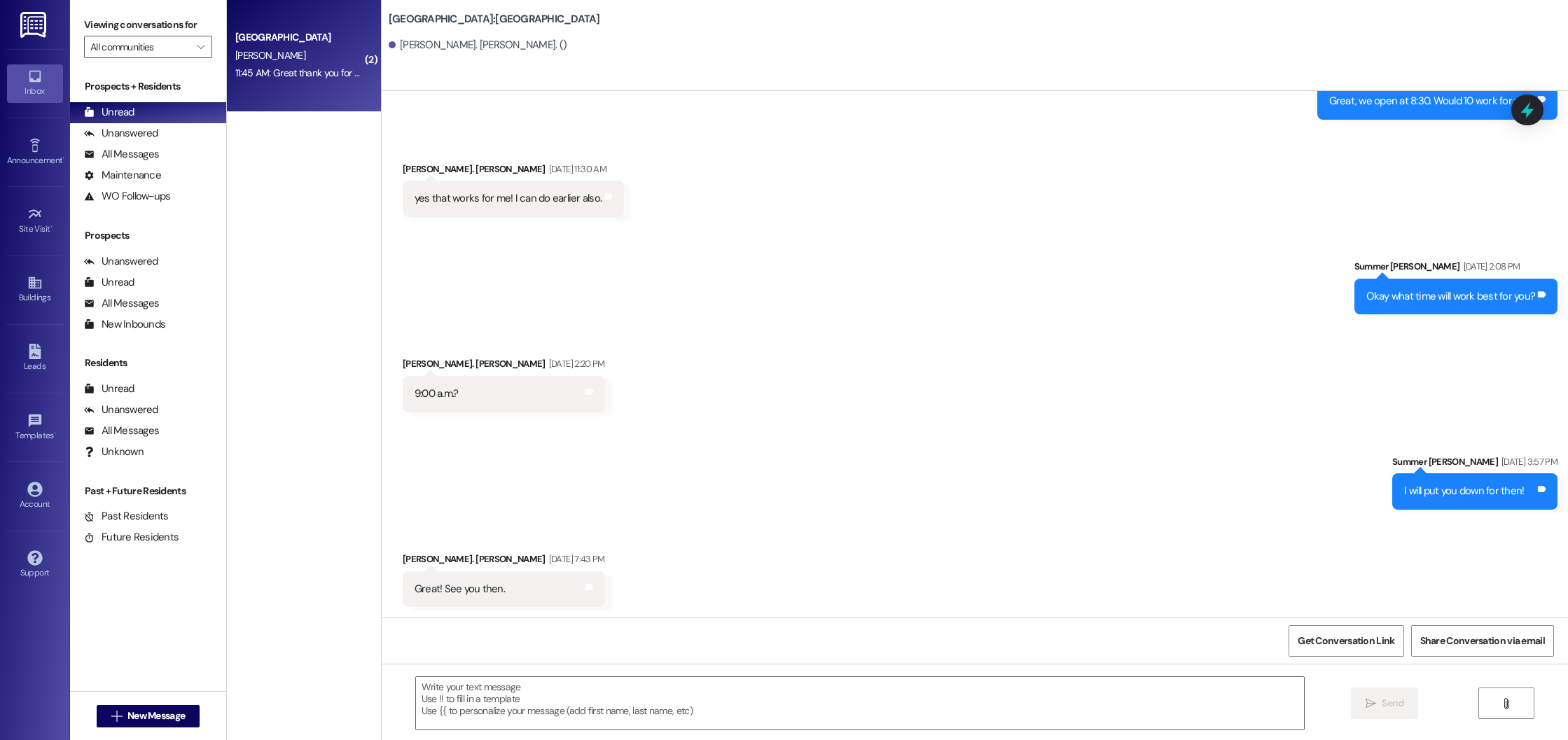
click at [293, 53] on div "[PERSON_NAME]" at bounding box center [300, 56] width 132 height 17
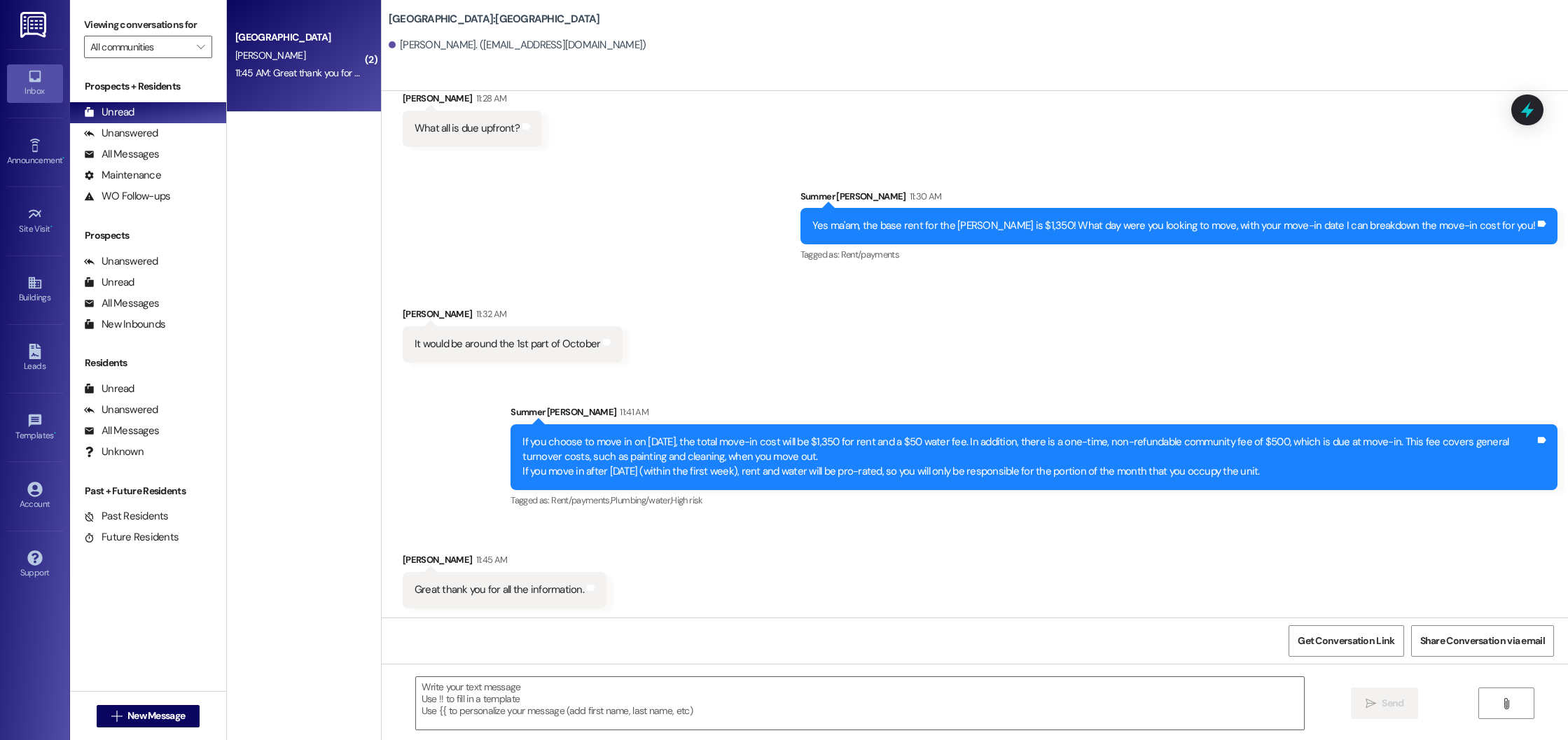
scroll to position [836, 0]
